Goal: Transaction & Acquisition: Subscribe to service/newsletter

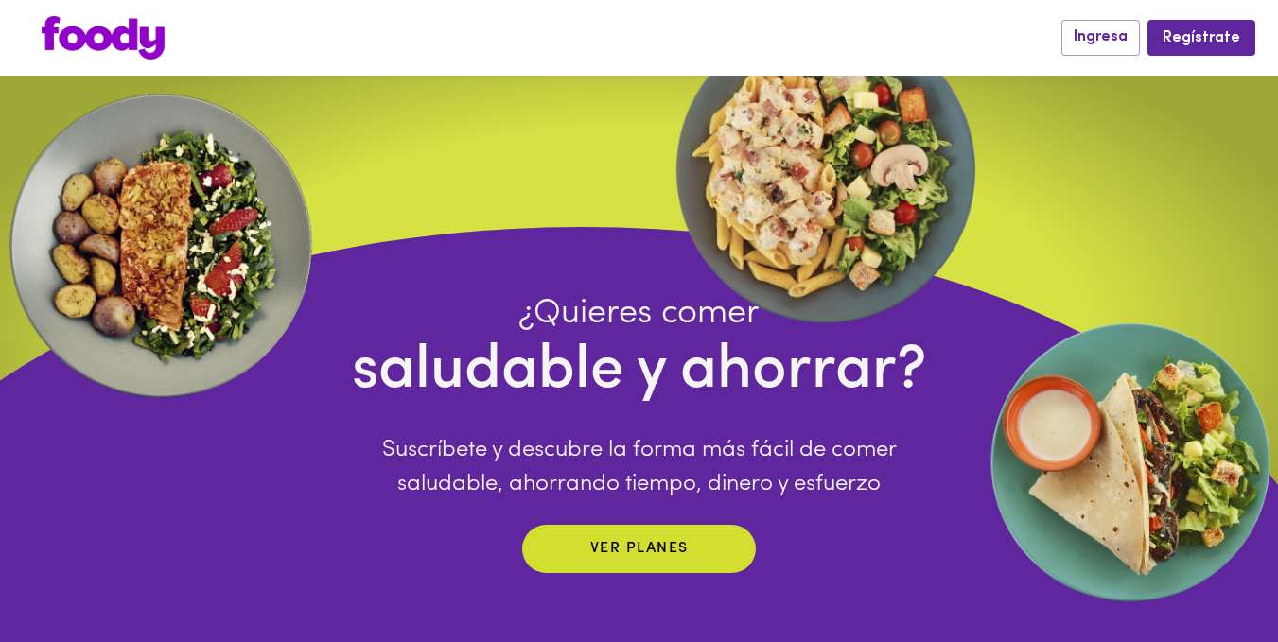
scroll to position [284, 0]
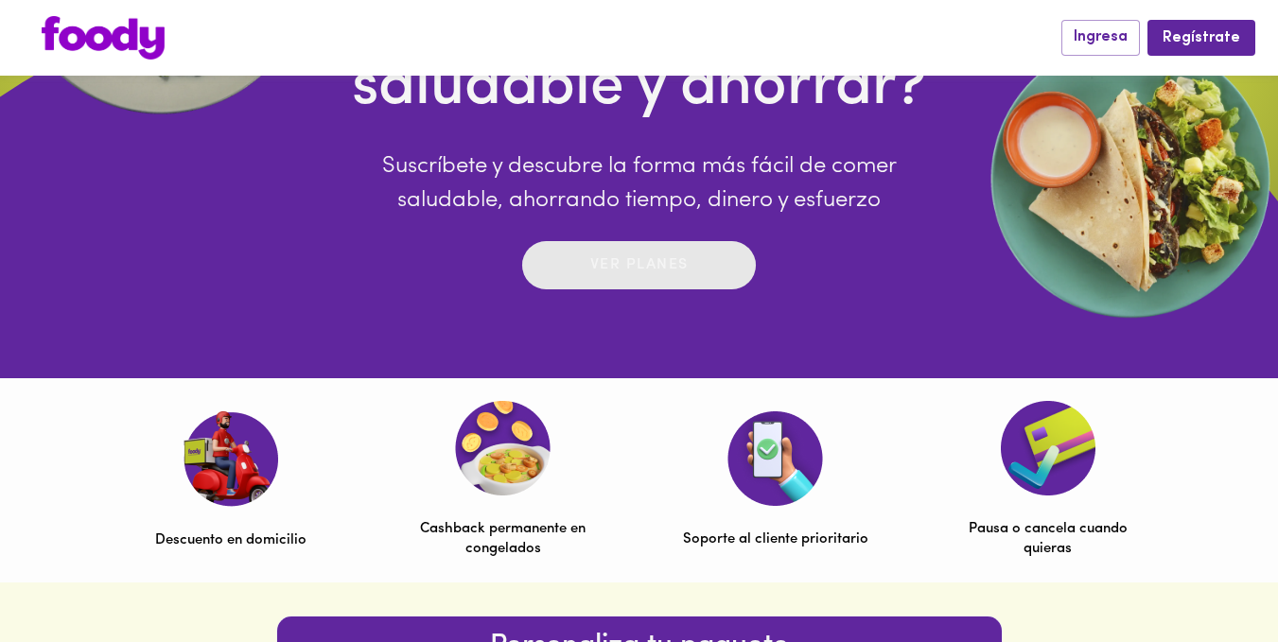
click at [703, 277] on span "Ver planes" at bounding box center [639, 265] width 196 height 29
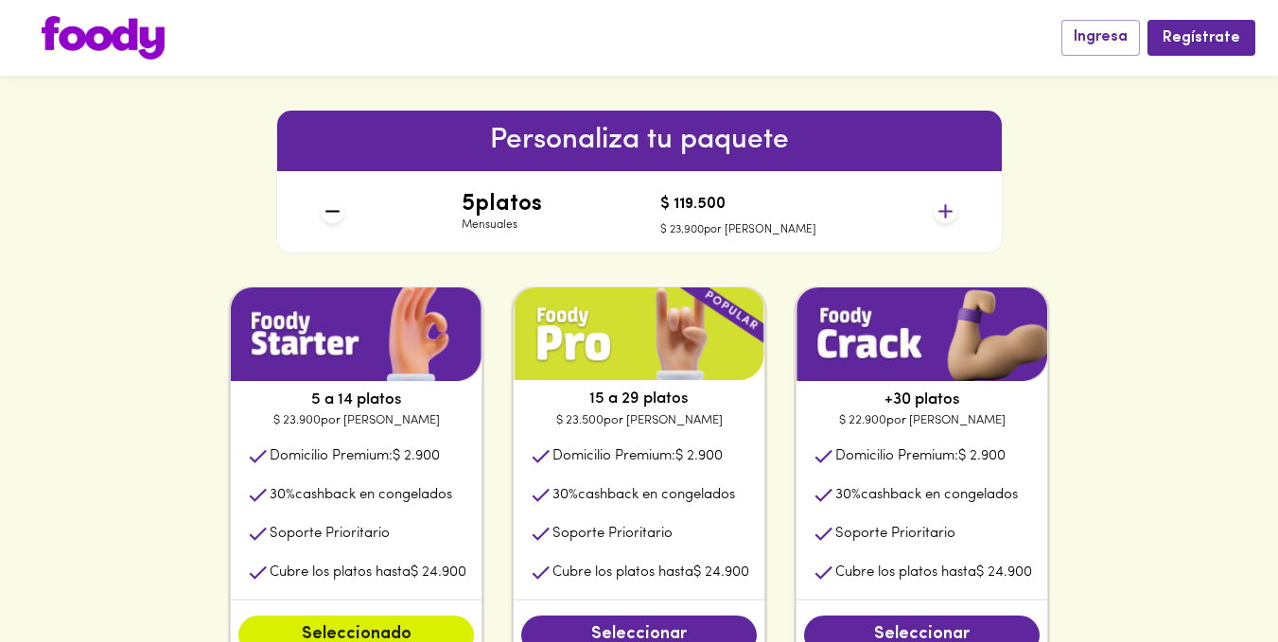
scroll to position [757, 0]
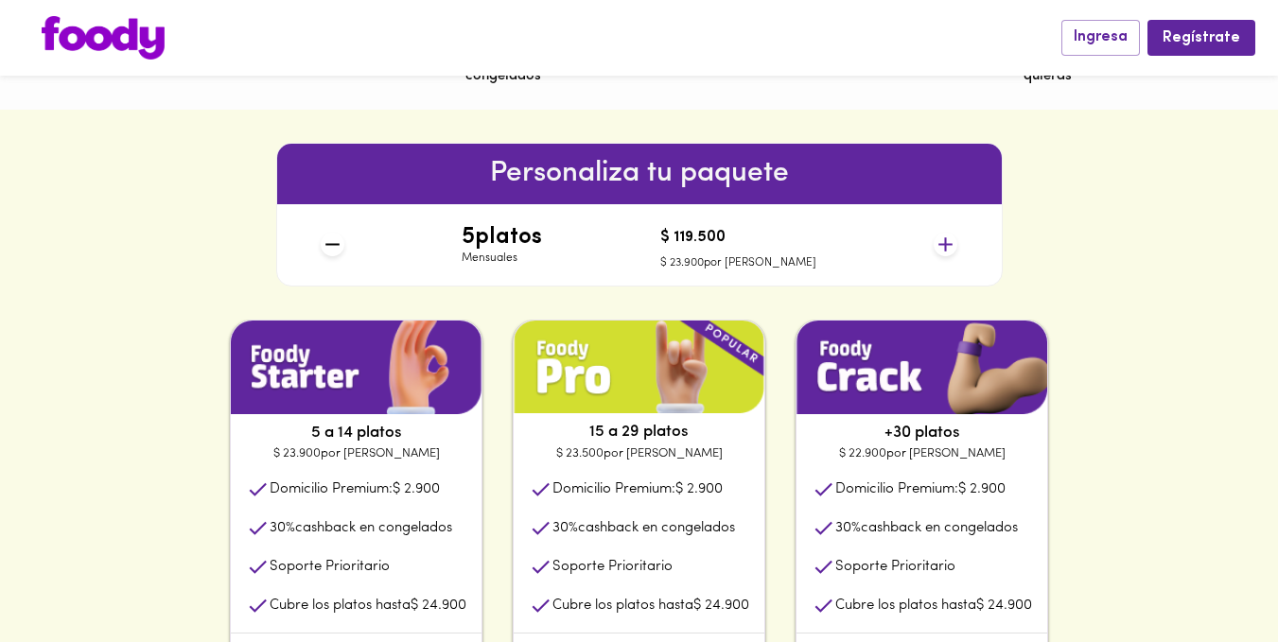
click at [948, 246] on icon at bounding box center [946, 245] width 24 height 24
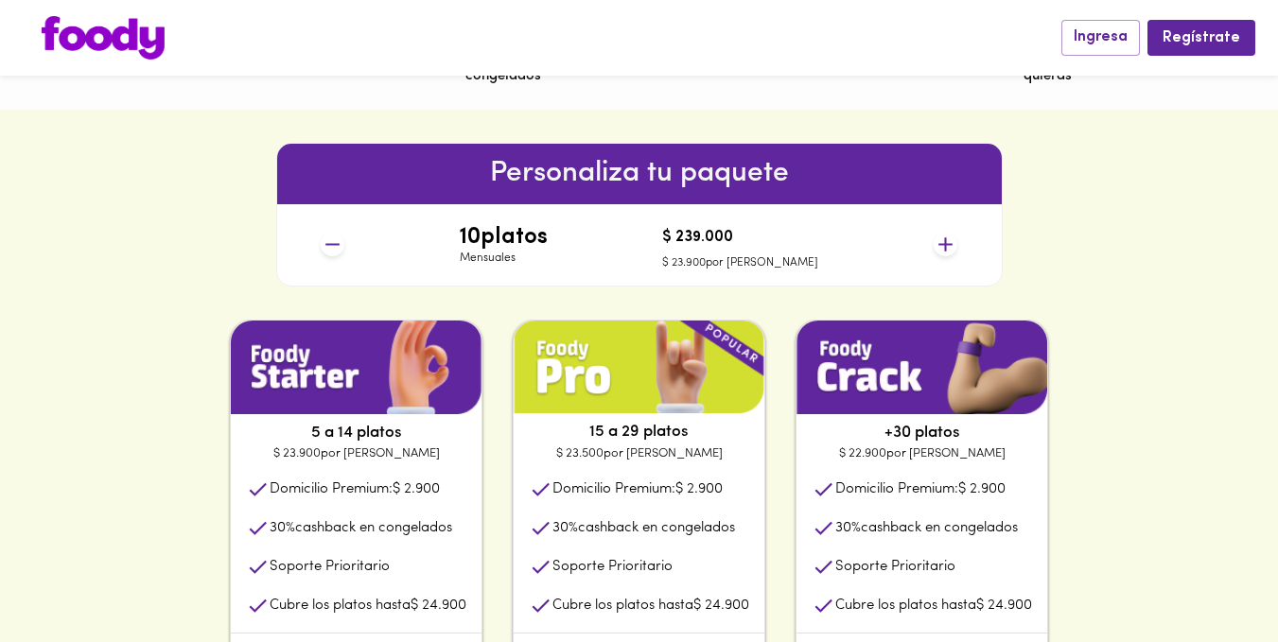
click at [948, 246] on icon at bounding box center [946, 245] width 24 height 24
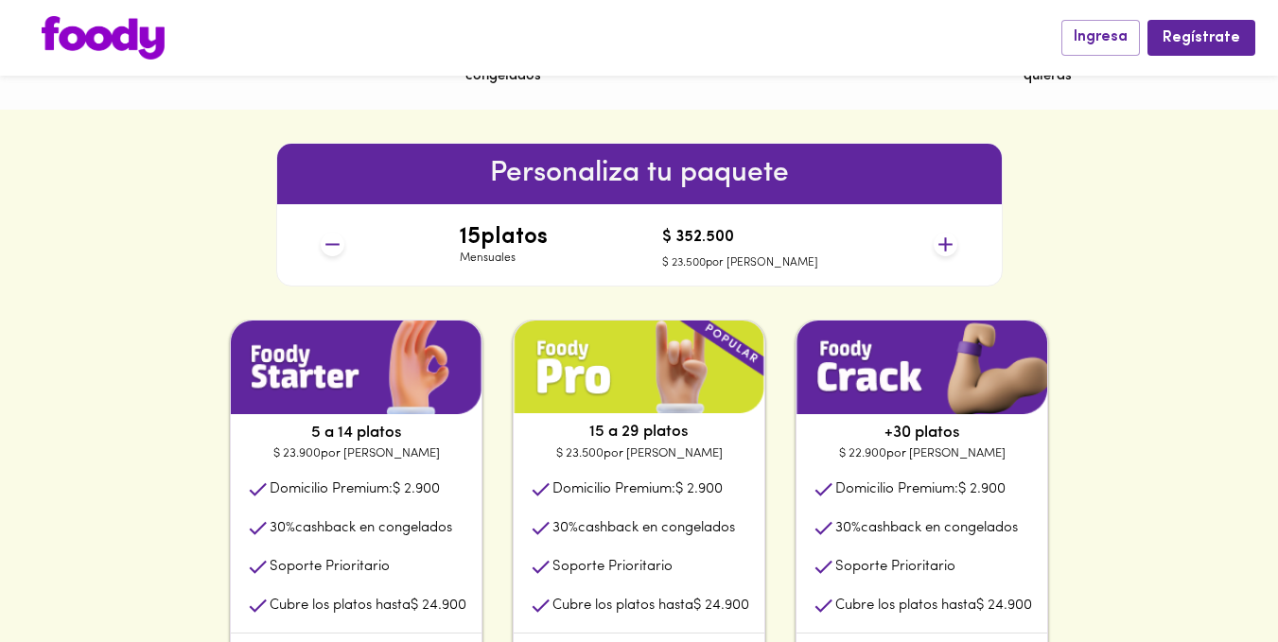
click at [948, 246] on icon at bounding box center [946, 245] width 24 height 24
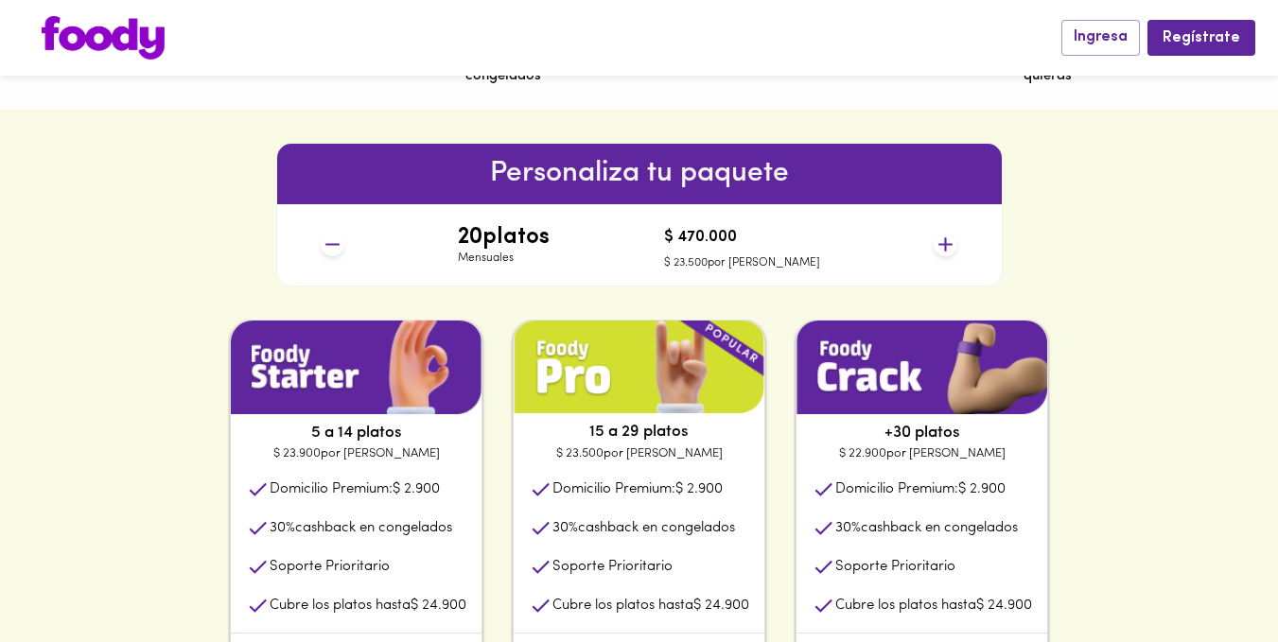
click at [1077, 270] on div "Personaliza tu paquete 20 platos Mensuales $ 470.000 $ 23.500 por plato" at bounding box center [639, 215] width 1278 height 210
